Goal: Find specific page/section: Find specific page/section

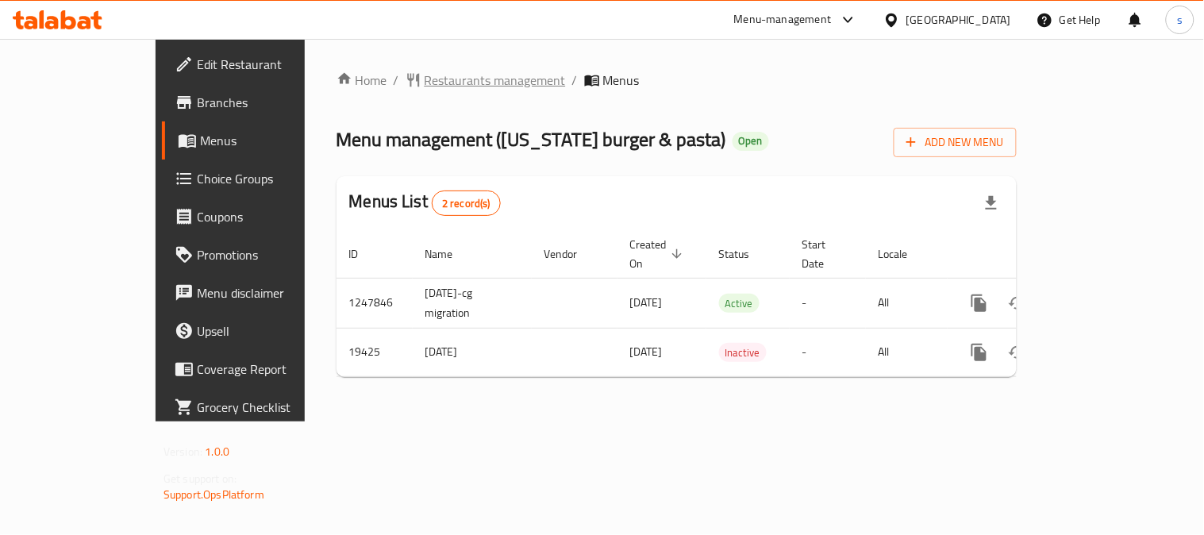
click at [425, 83] on span "Restaurants management" at bounding box center [495, 80] width 141 height 19
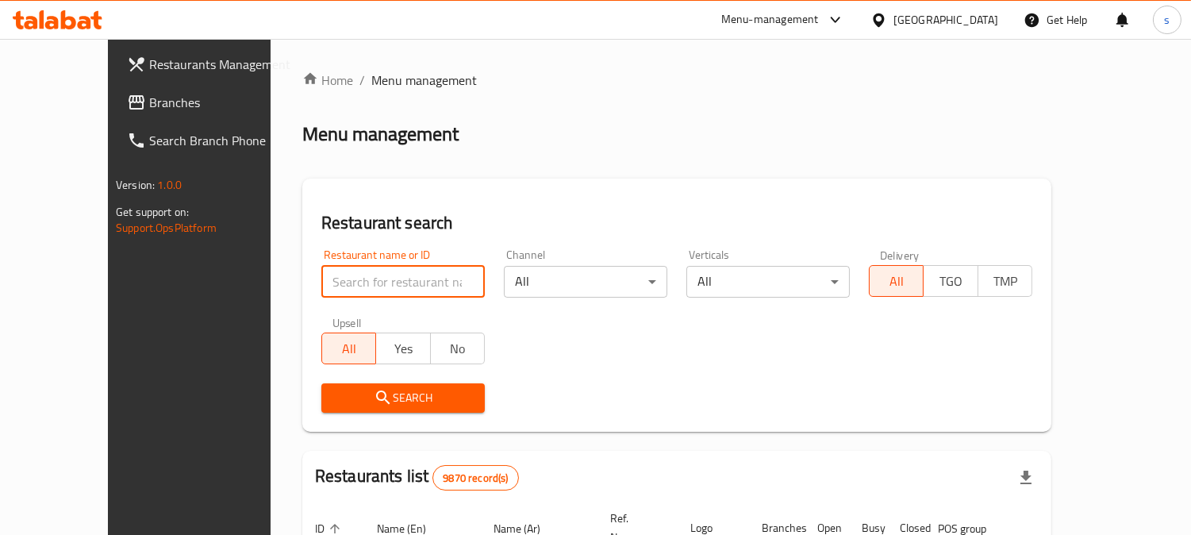
click at [325, 288] on input "search" at bounding box center [402, 282] width 163 height 32
paste input "10364"
type input "10364"
click button "Search" at bounding box center [402, 397] width 163 height 29
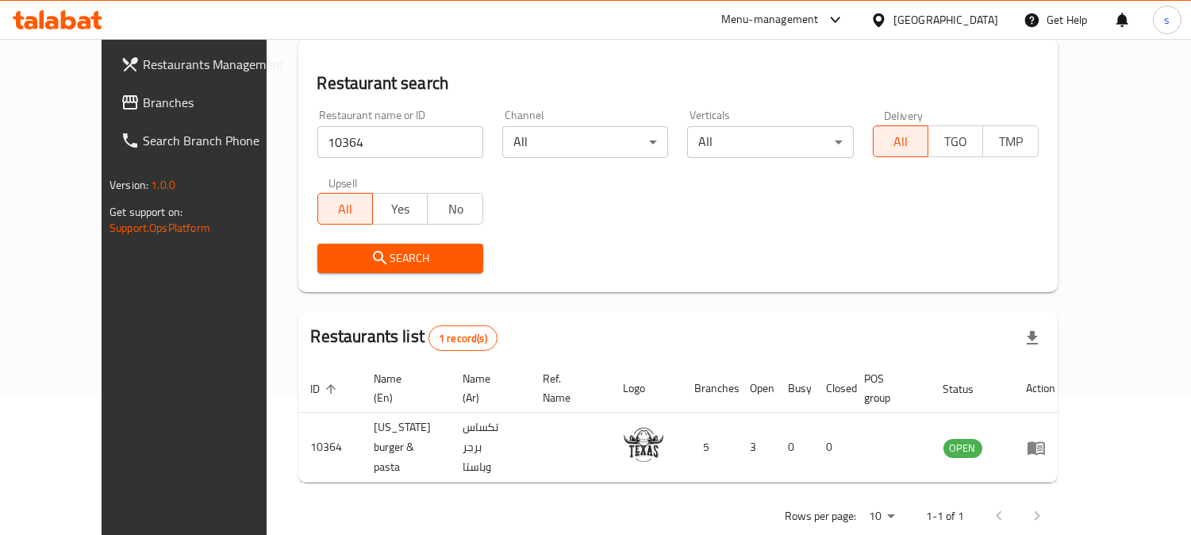
scroll to position [141, 0]
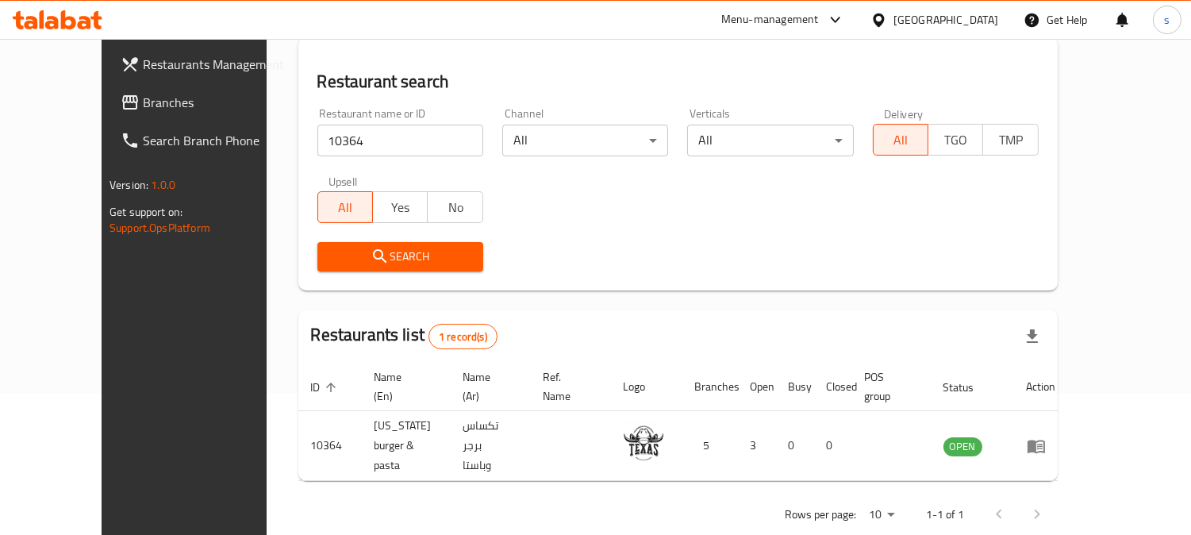
click at [108, 117] on link "Branches" at bounding box center [204, 102] width 193 height 38
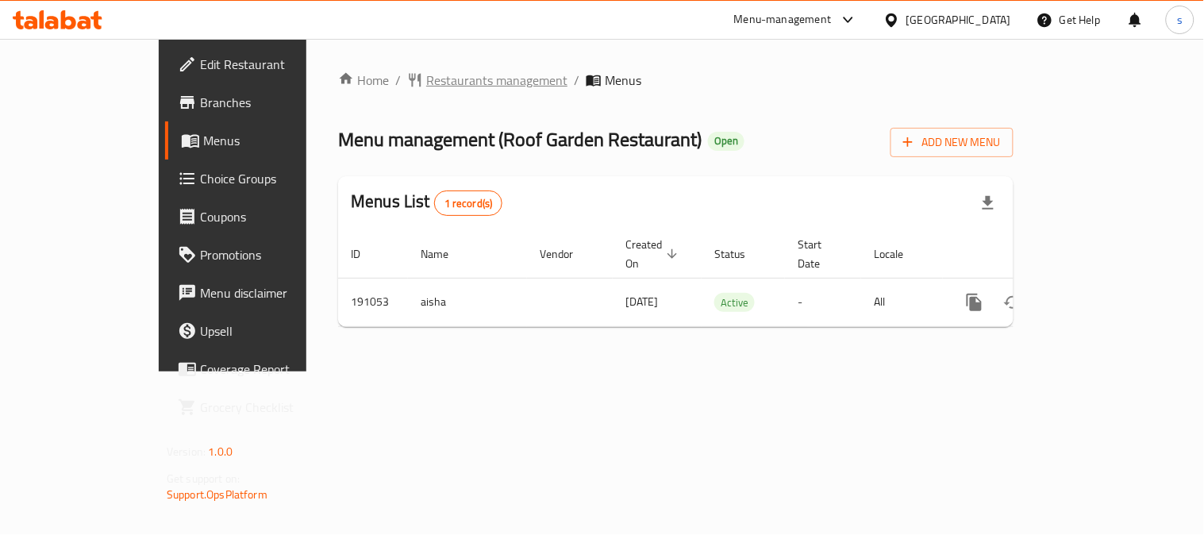
click at [426, 79] on span "Restaurants management" at bounding box center [496, 80] width 141 height 19
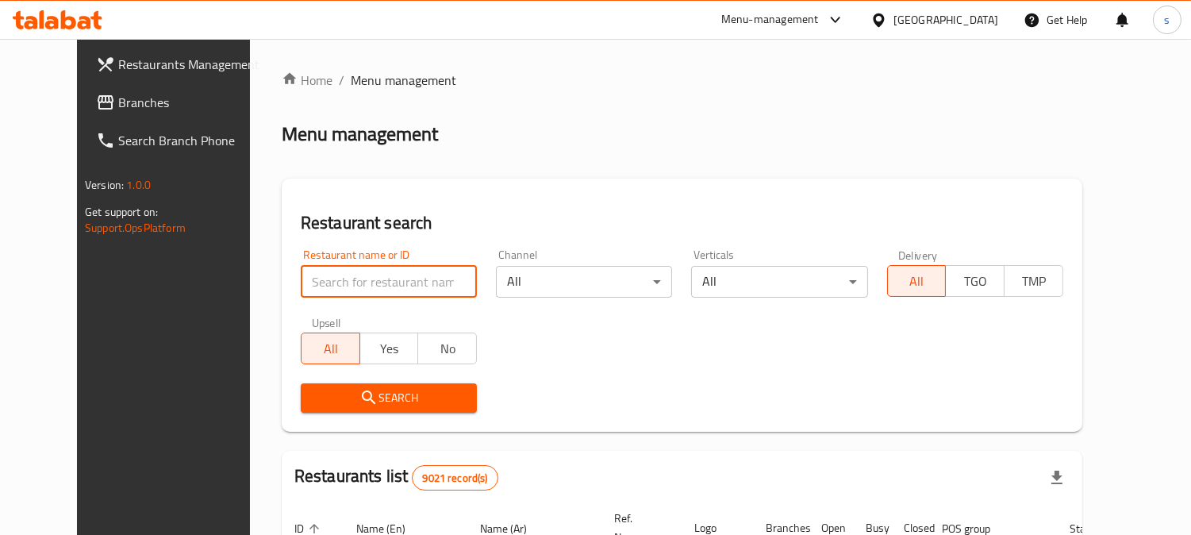
paste input "620678"
type input "620678"
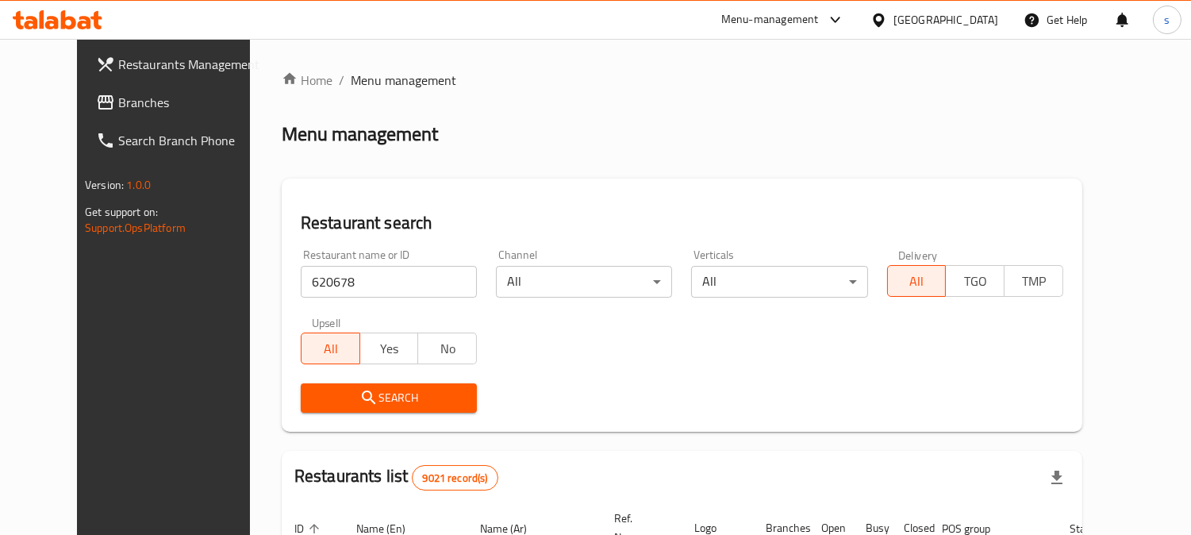
click at [345, 394] on span "Search" at bounding box center [389, 398] width 151 height 20
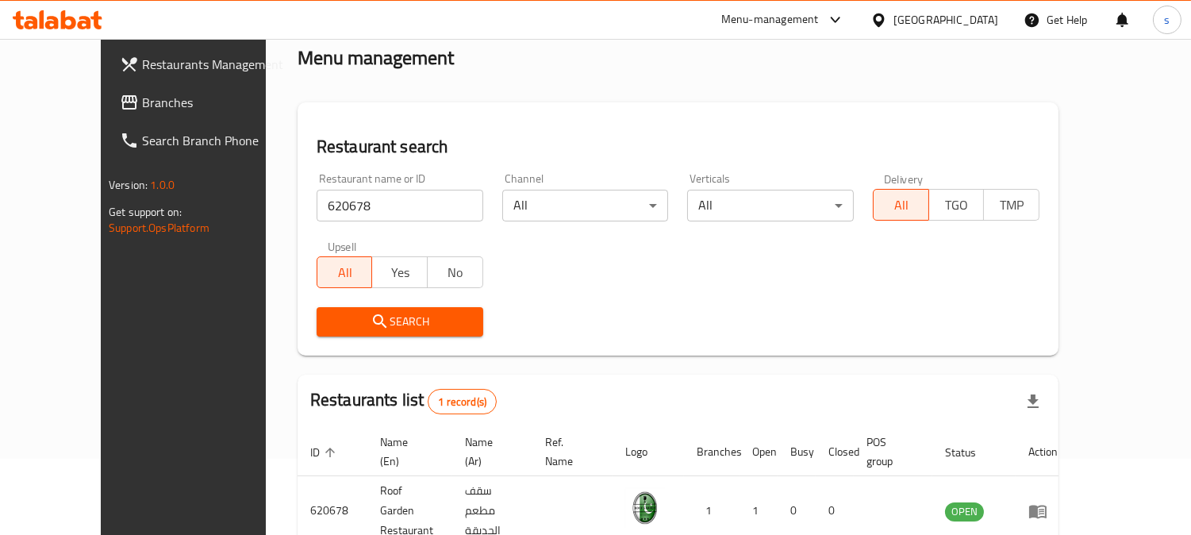
scroll to position [141, 0]
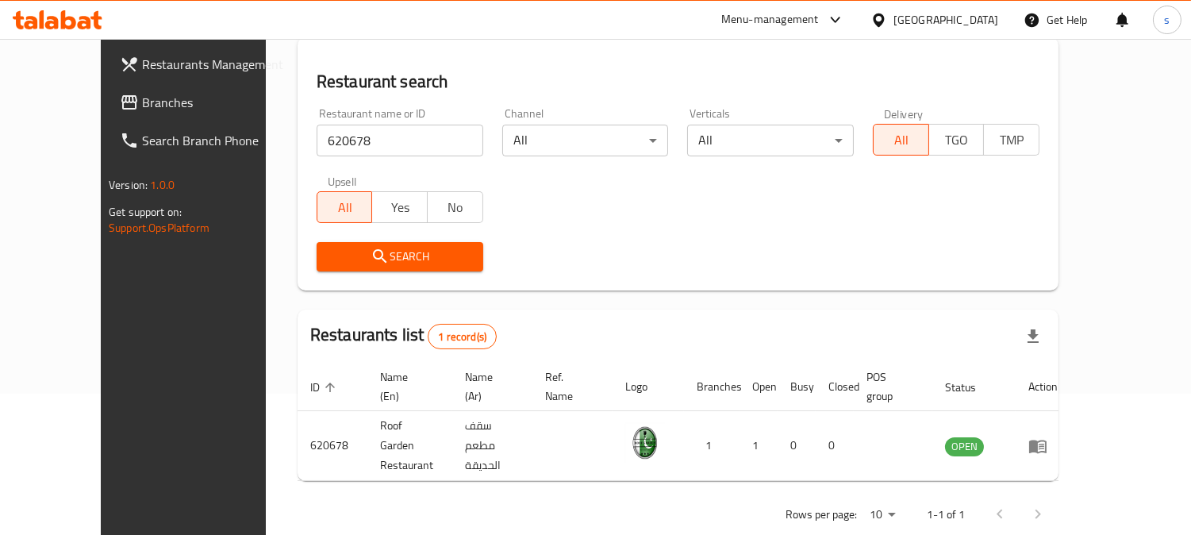
click at [142, 107] on span "Branches" at bounding box center [214, 102] width 145 height 19
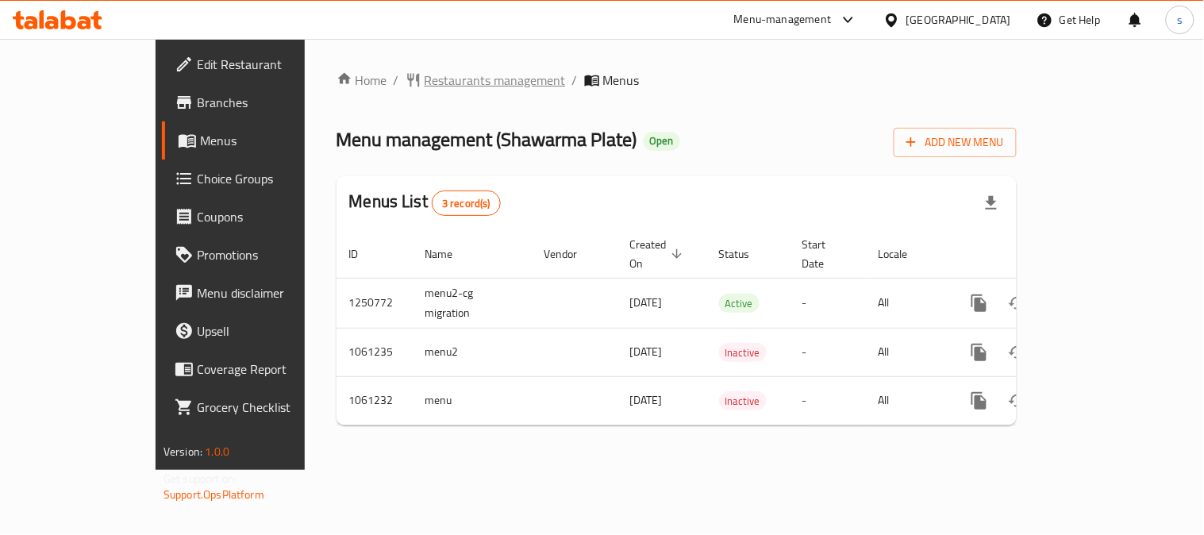
click at [425, 83] on span "Restaurants management" at bounding box center [495, 80] width 141 height 19
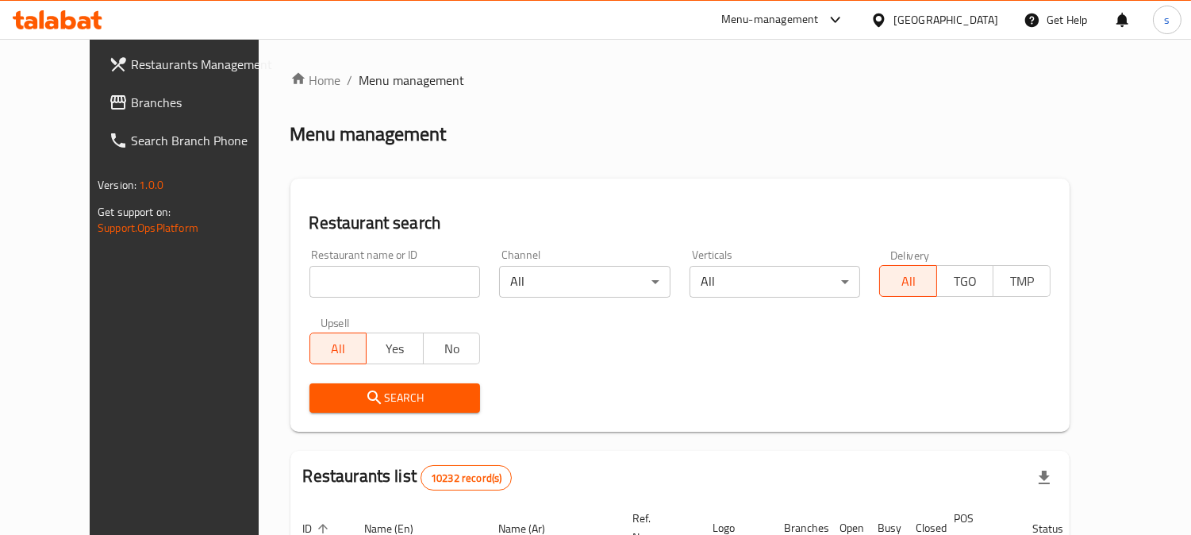
click at [96, 116] on link "Branches" at bounding box center [192, 102] width 193 height 38
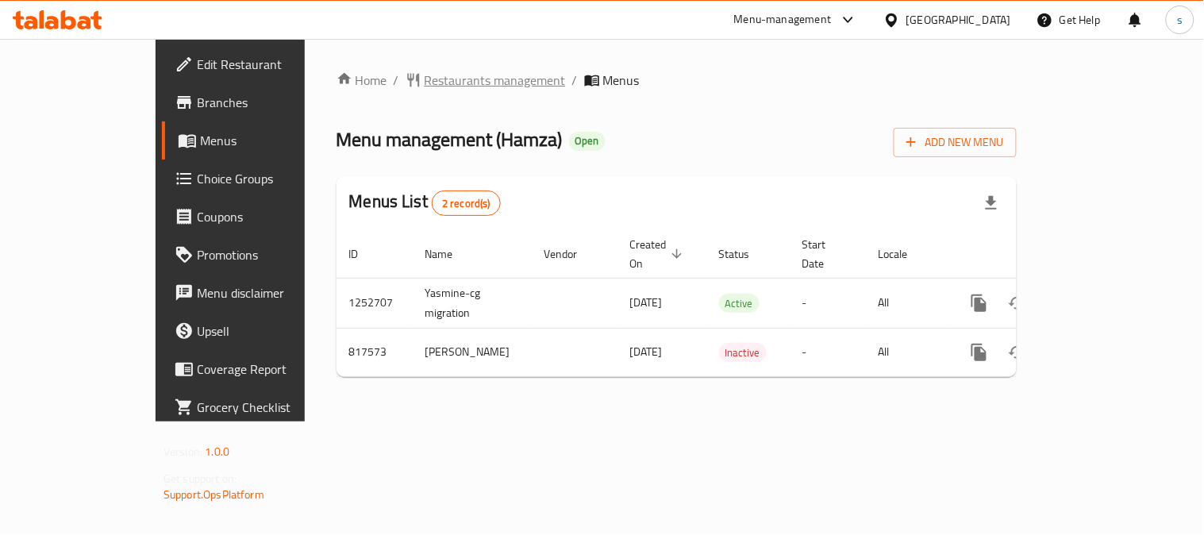
click at [426, 86] on span "Restaurants management" at bounding box center [495, 80] width 141 height 19
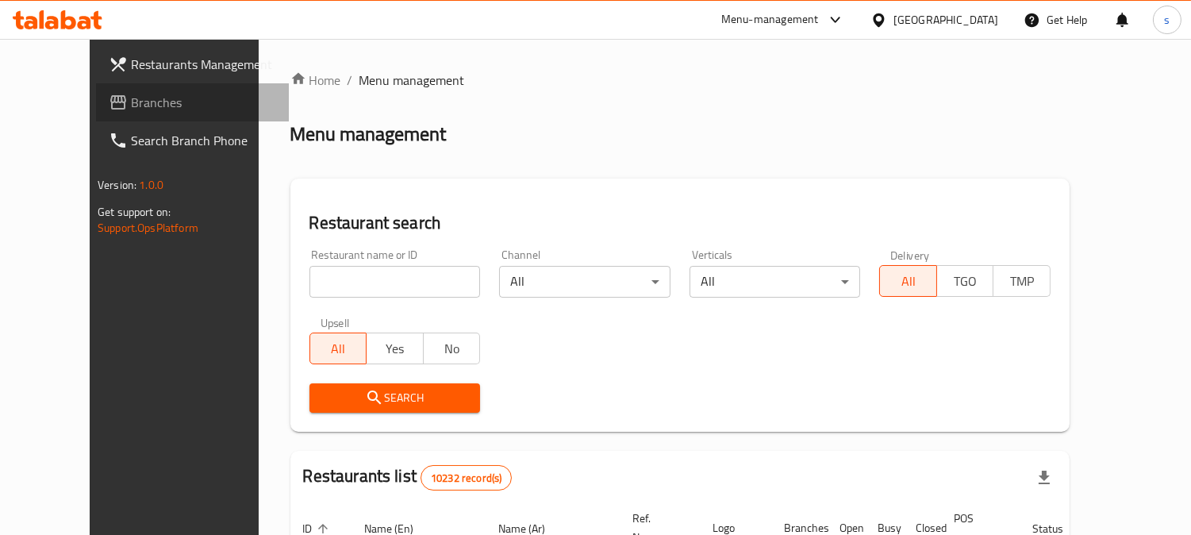
click at [131, 110] on span "Branches" at bounding box center [203, 102] width 145 height 19
